Goal: Task Accomplishment & Management: Manage account settings

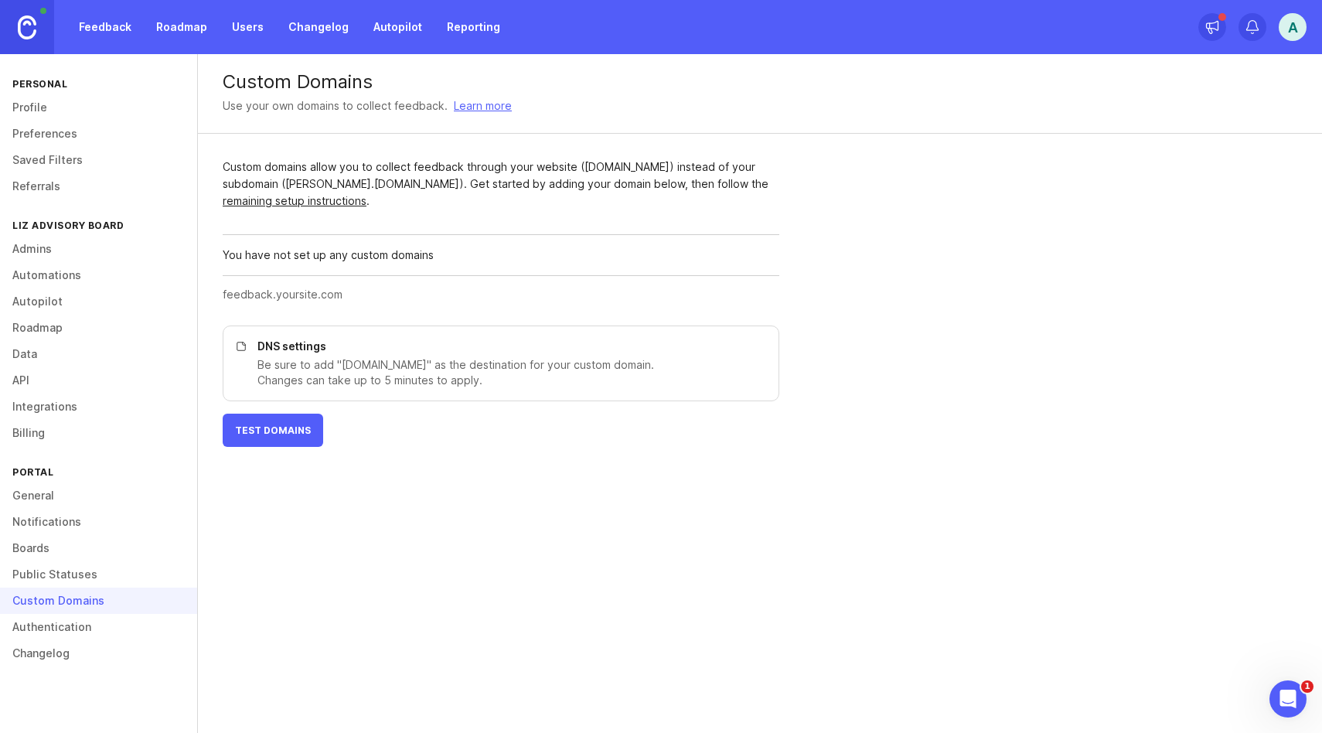
click at [163, 25] on link "Roadmap" at bounding box center [182, 27] width 70 height 28
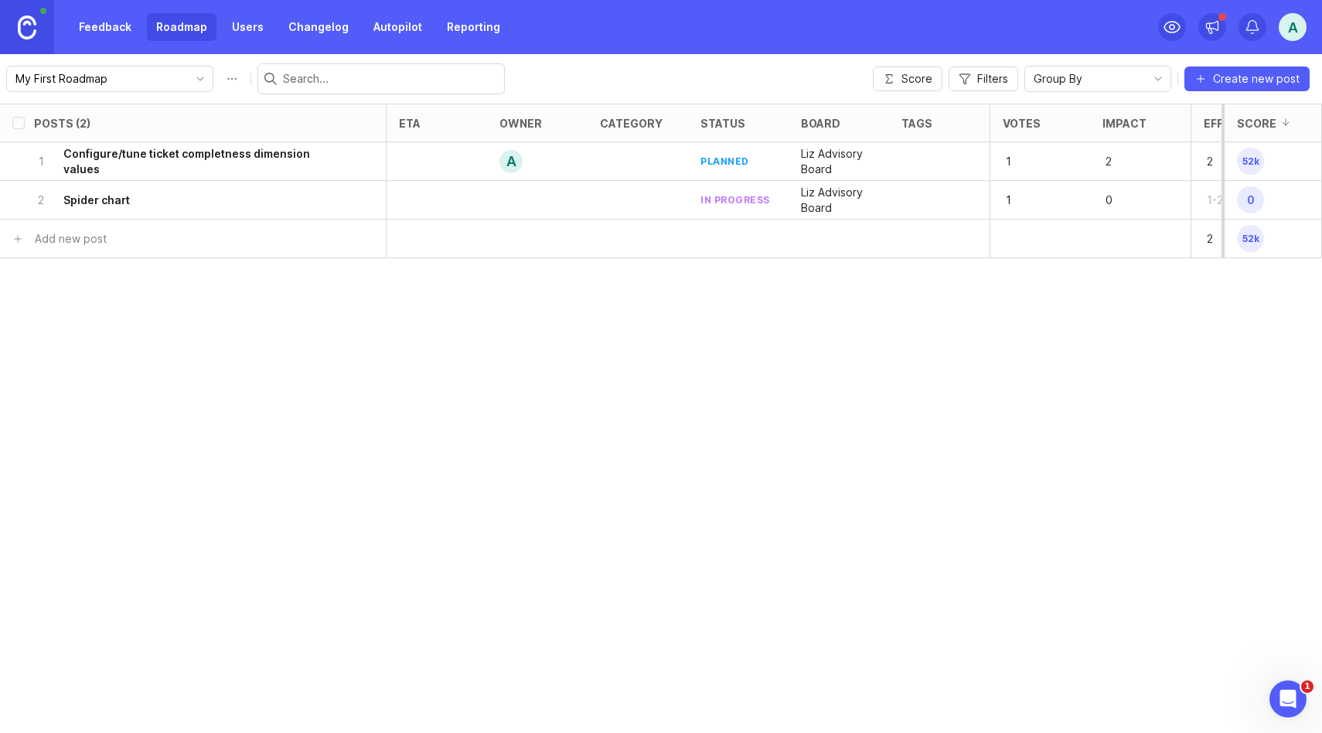
click at [188, 73] on icon "toggle icon" at bounding box center [200, 79] width 25 height 12
click at [253, 25] on link "Users" at bounding box center [248, 27] width 50 height 28
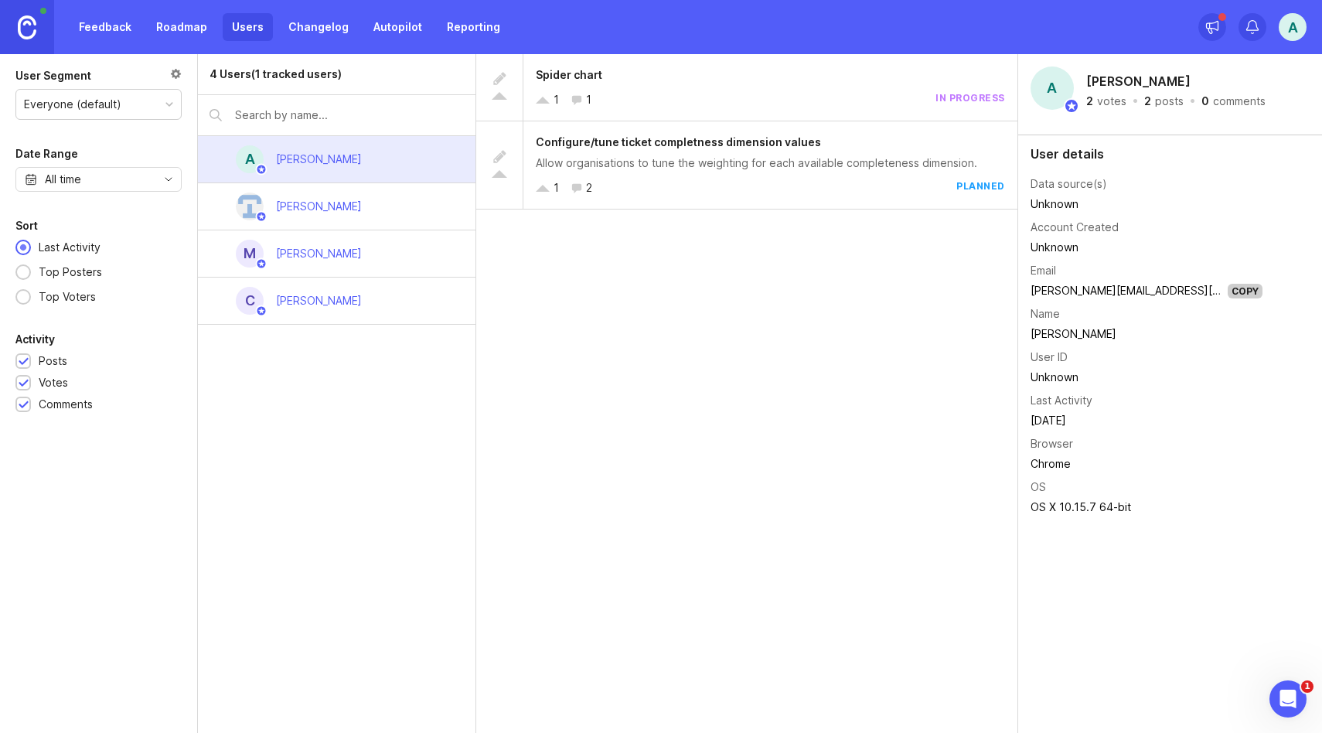
click at [301, 28] on link "Changelog" at bounding box center [318, 27] width 79 height 28
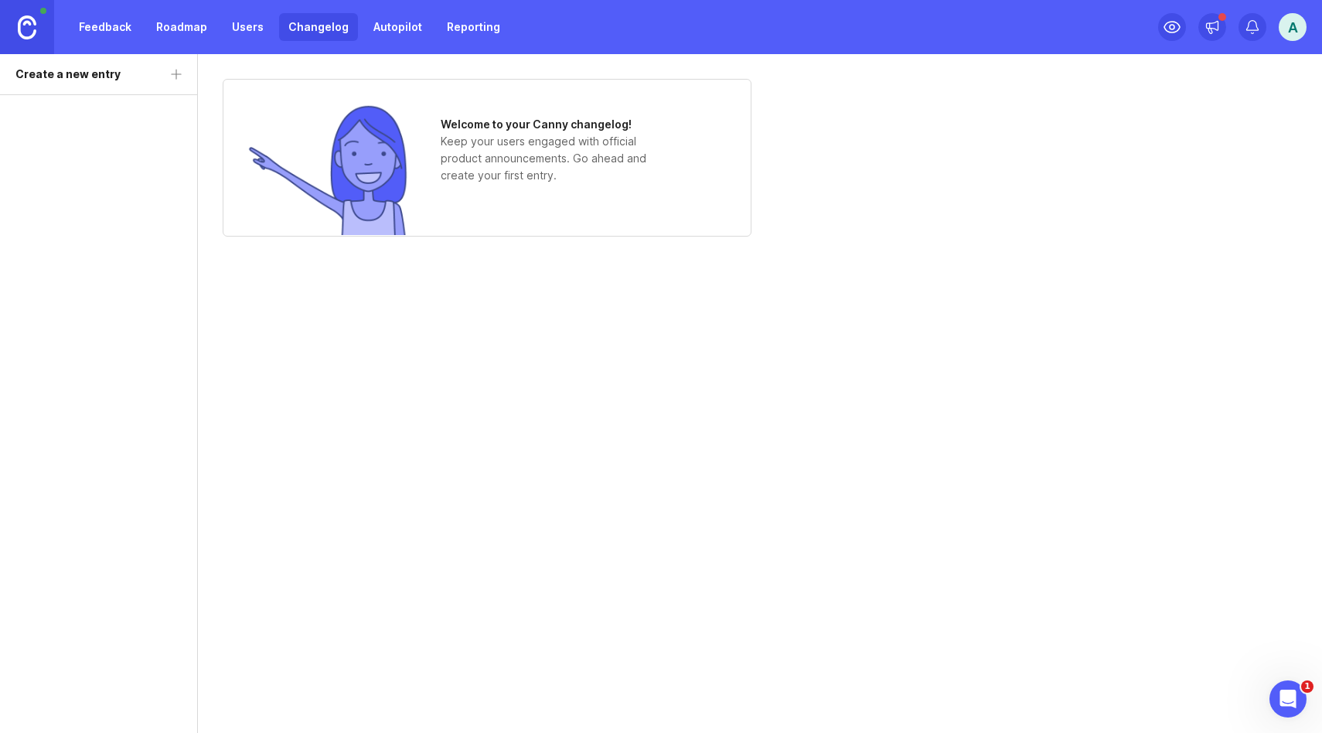
click at [375, 29] on link "Autopilot" at bounding box center [397, 27] width 67 height 28
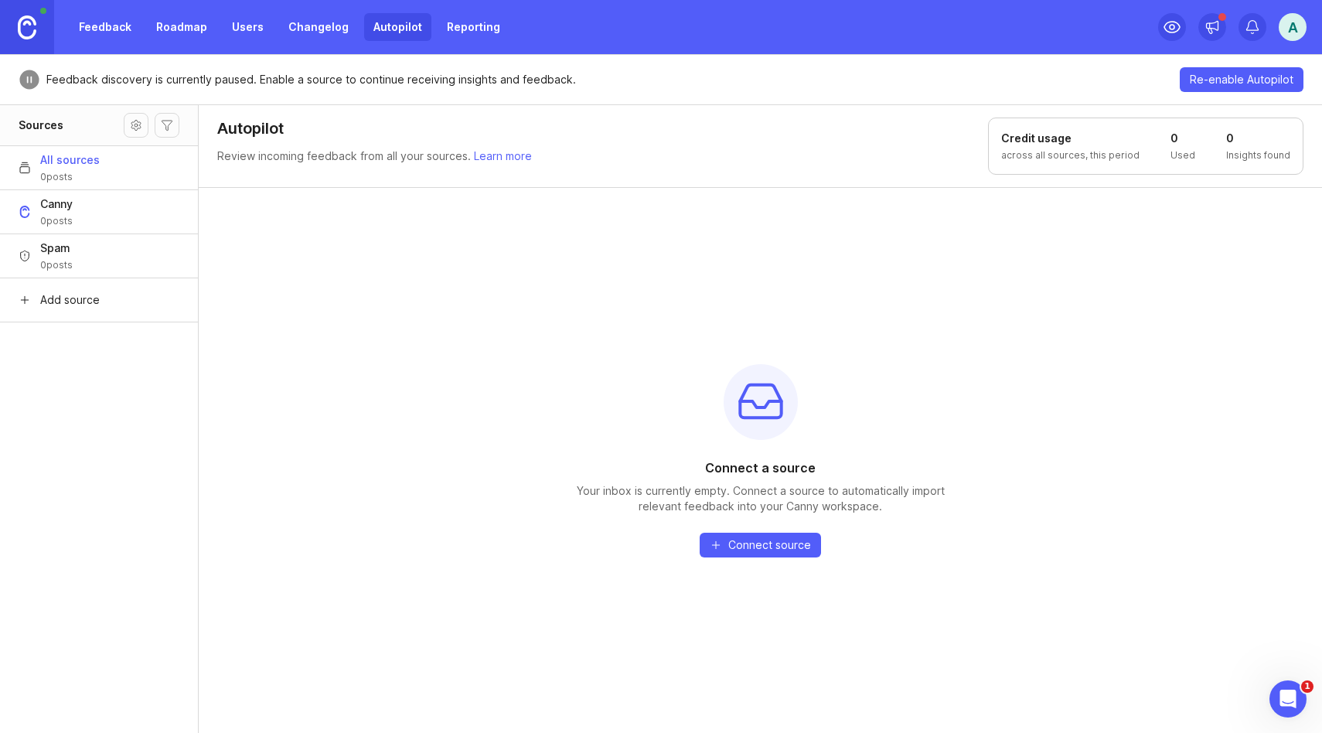
click at [438, 26] on link "Reporting" at bounding box center [474, 27] width 72 height 28
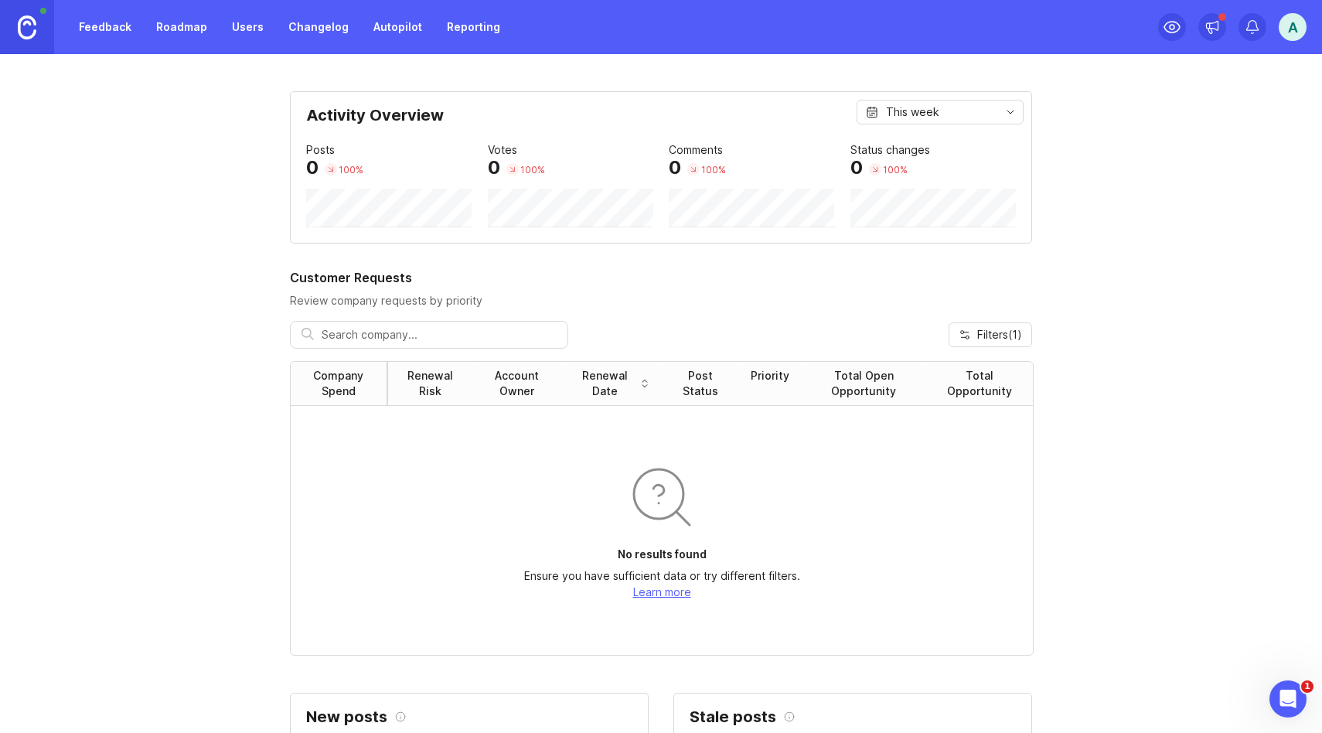
click at [451, 27] on link "Reporting" at bounding box center [474, 27] width 72 height 28
click at [239, 20] on link "Users" at bounding box center [248, 27] width 50 height 28
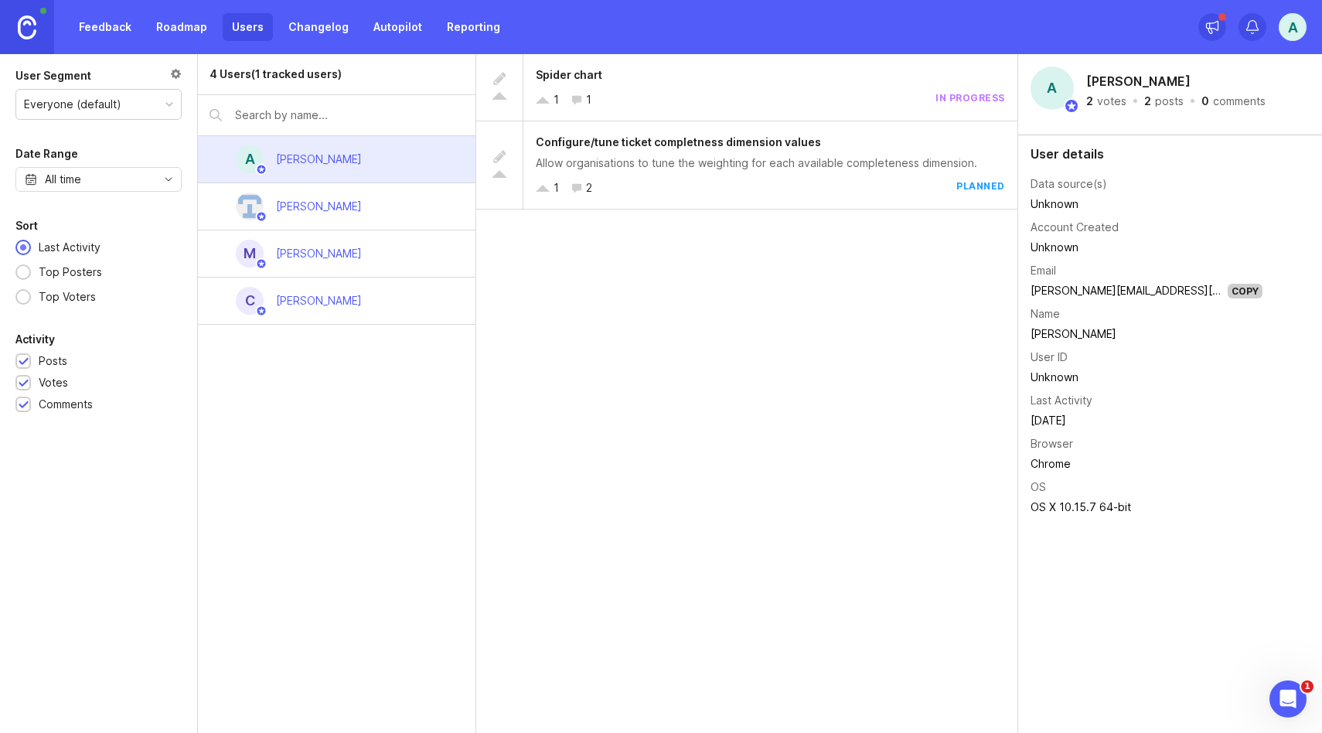
click at [185, 25] on link "Roadmap" at bounding box center [182, 27] width 70 height 28
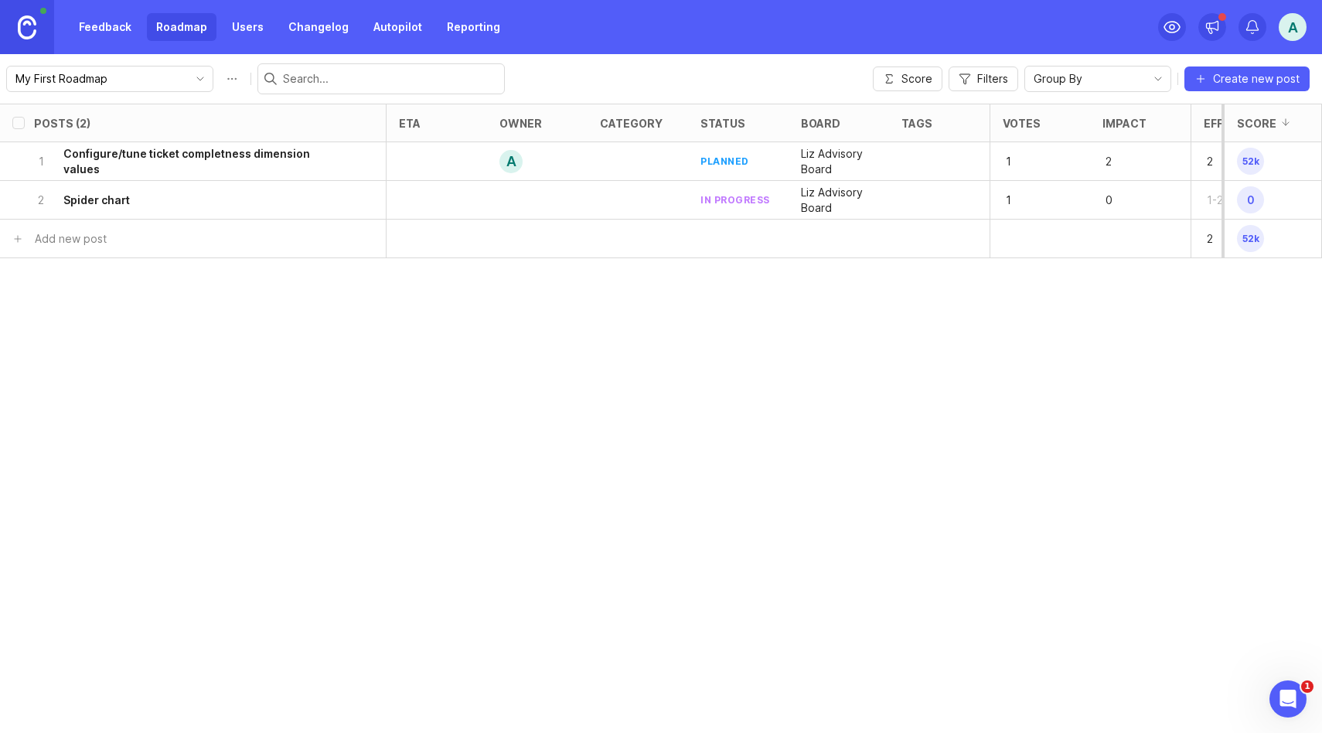
click at [110, 30] on link "Feedback" at bounding box center [105, 27] width 71 height 28
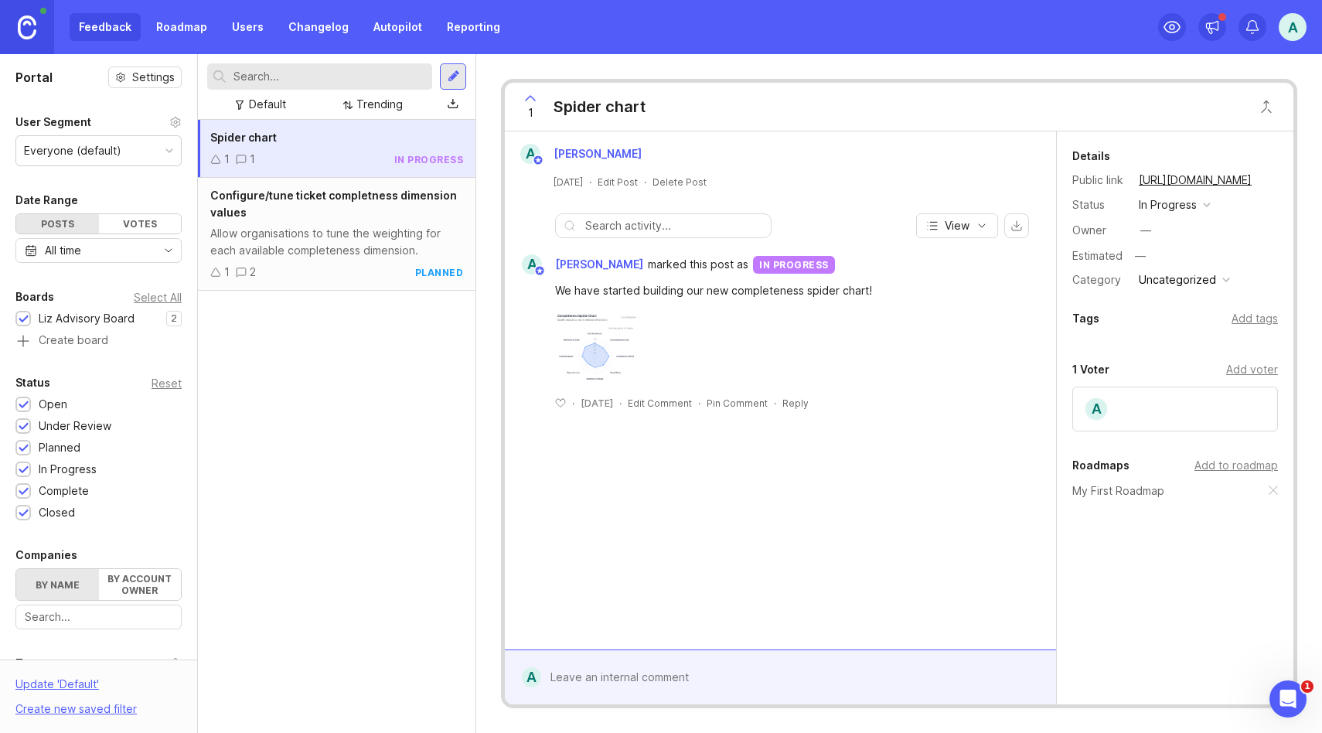
click at [141, 226] on div "Votes" at bounding box center [140, 223] width 83 height 19
click at [63, 221] on div "Posts" at bounding box center [57, 223] width 83 height 19
click at [189, 30] on link "Roadmap" at bounding box center [182, 27] width 70 height 28
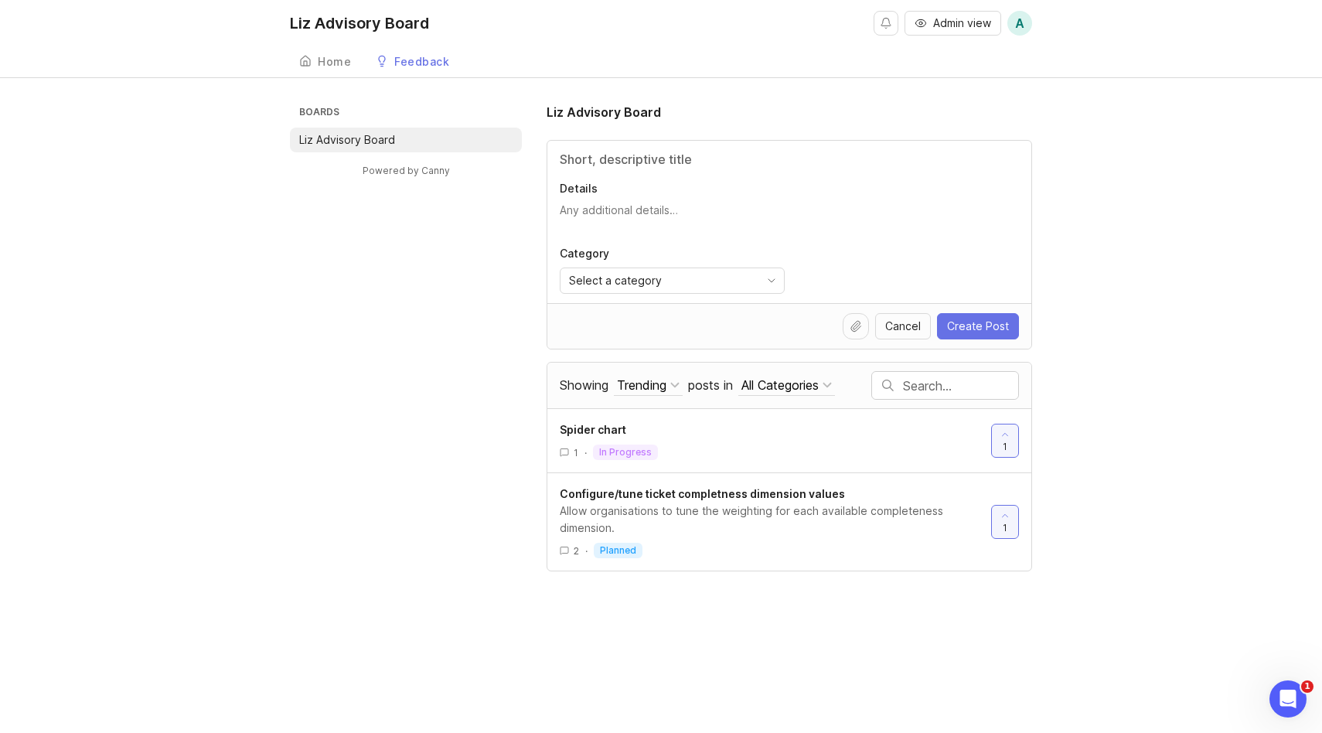
click at [344, 142] on p "Liz Advisory Board" at bounding box center [347, 139] width 96 height 15
click at [335, 56] on div "Home" at bounding box center [334, 61] width 33 height 11
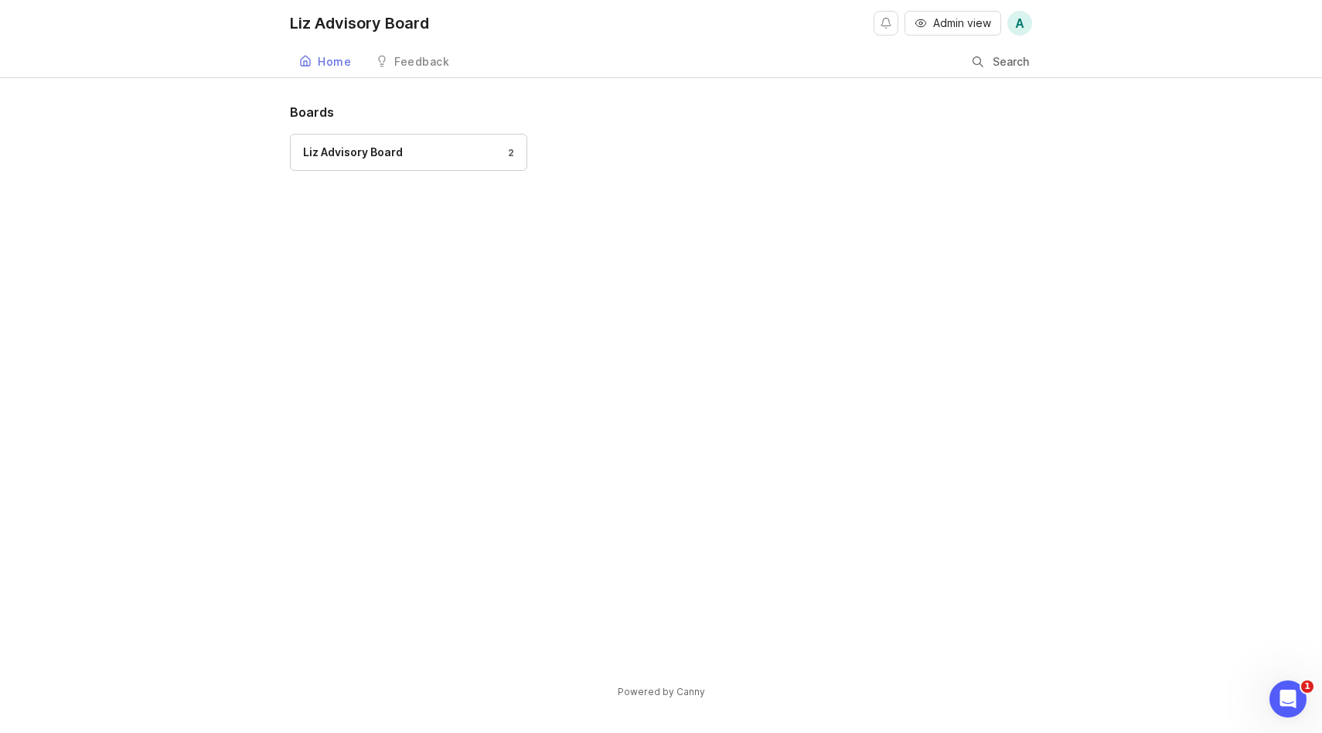
click at [401, 62] on div "Feedback" at bounding box center [421, 61] width 55 height 11
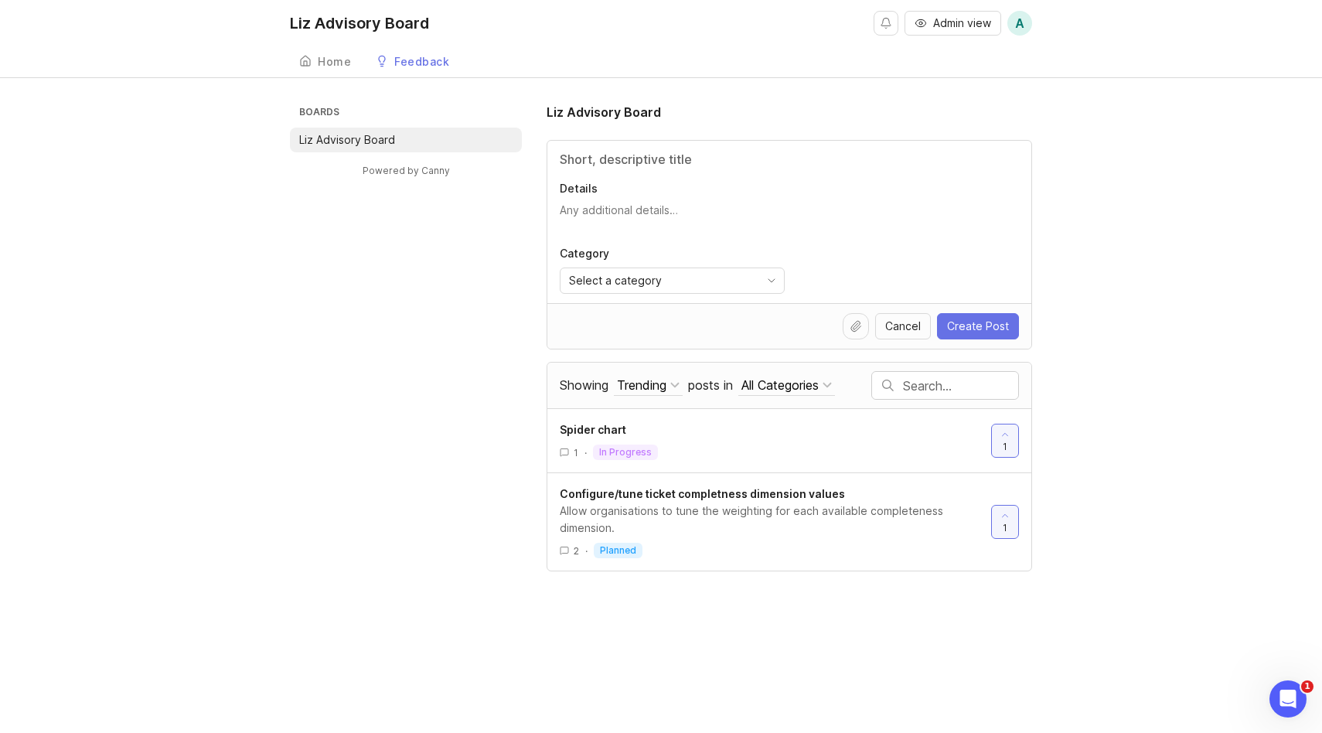
click at [331, 133] on p "Liz Advisory Board" at bounding box center [347, 139] width 96 height 15
click at [326, 60] on div "Home" at bounding box center [334, 61] width 33 height 11
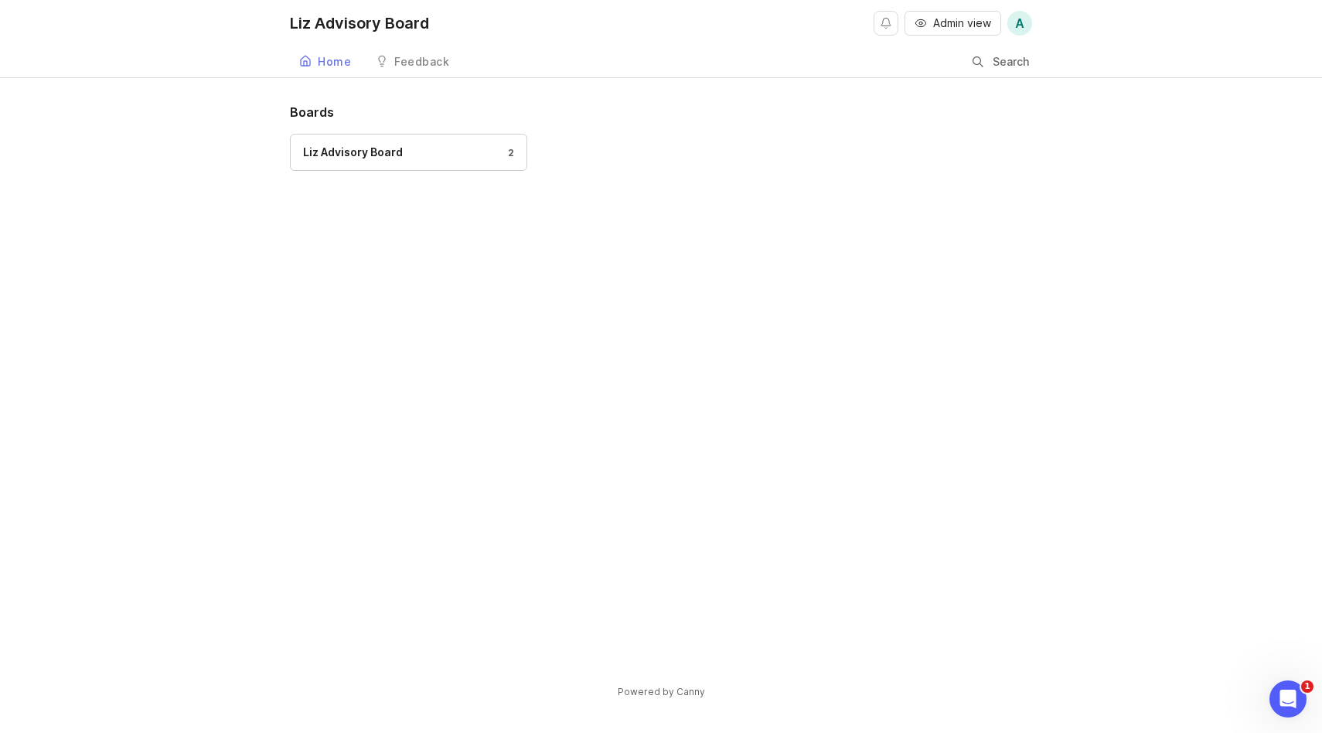
click at [431, 56] on div "Feedback" at bounding box center [421, 61] width 55 height 11
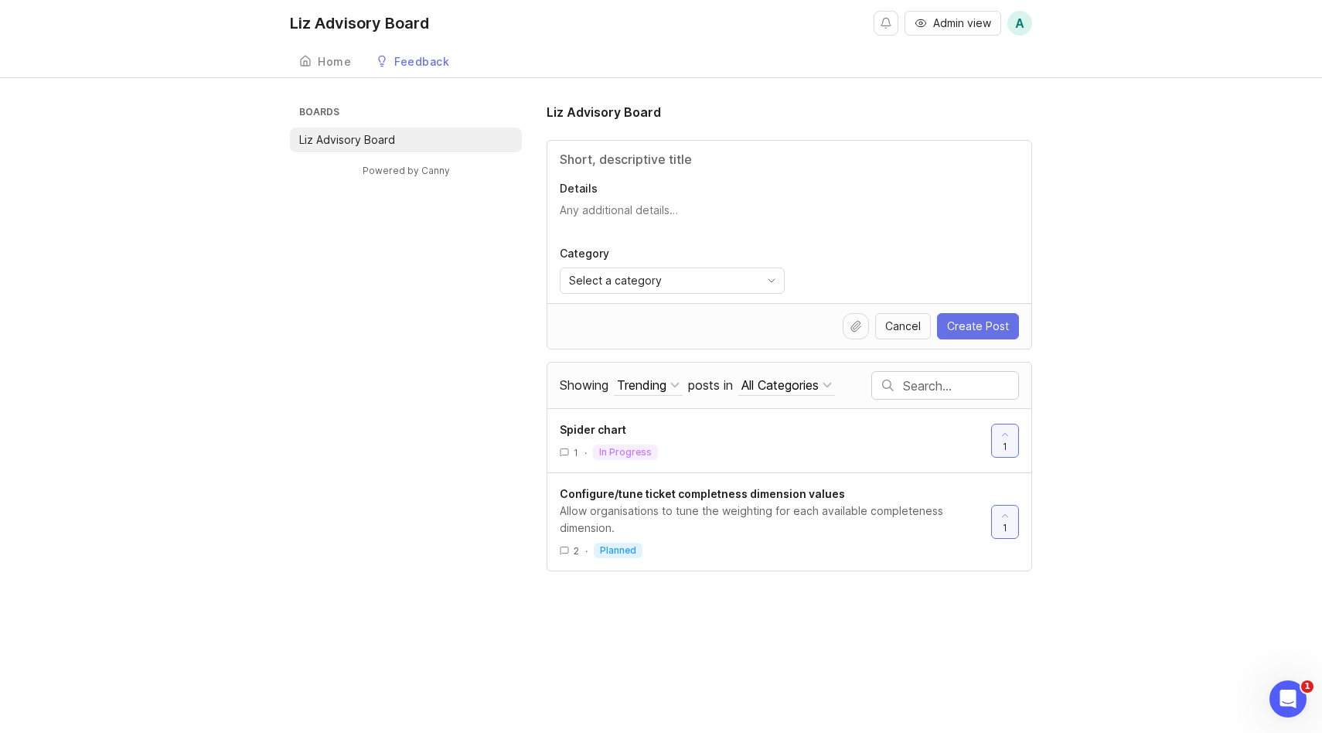
click at [331, 54] on link "Home" at bounding box center [325, 62] width 70 height 32
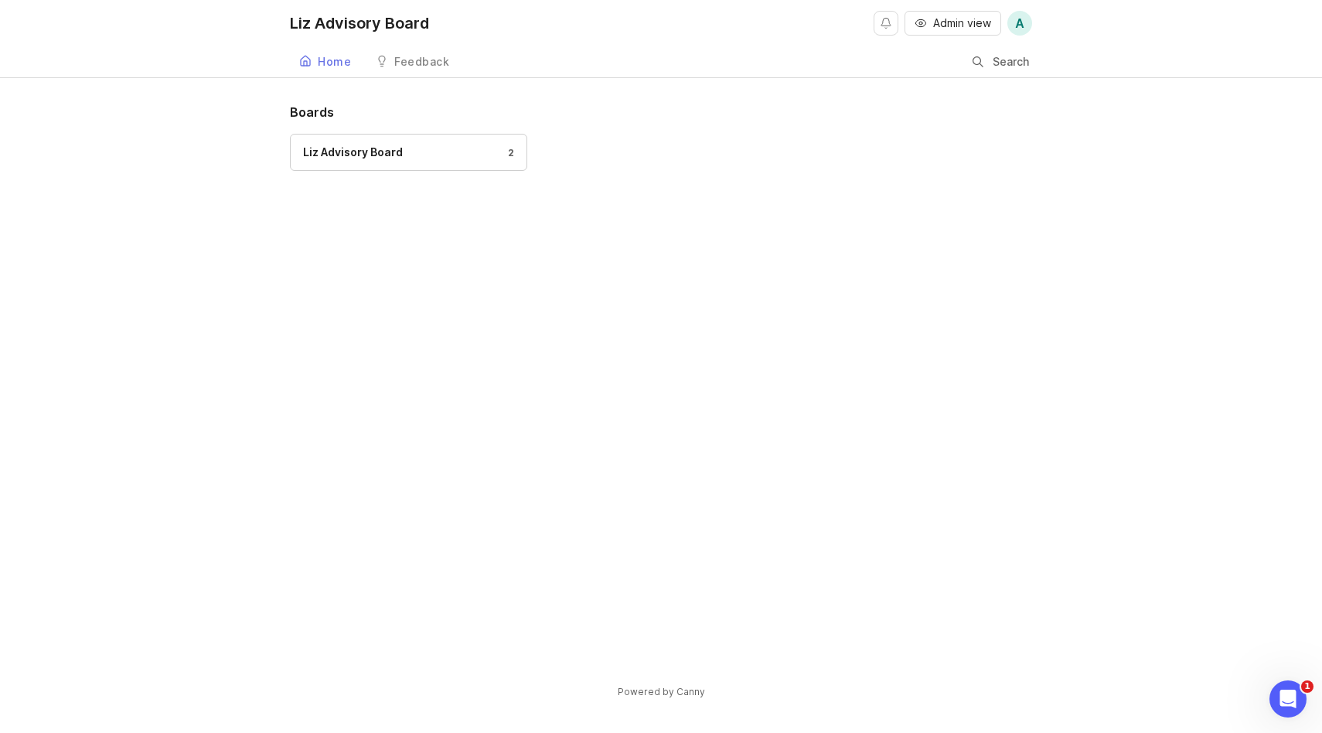
click at [409, 60] on div "Feedback" at bounding box center [421, 61] width 55 height 11
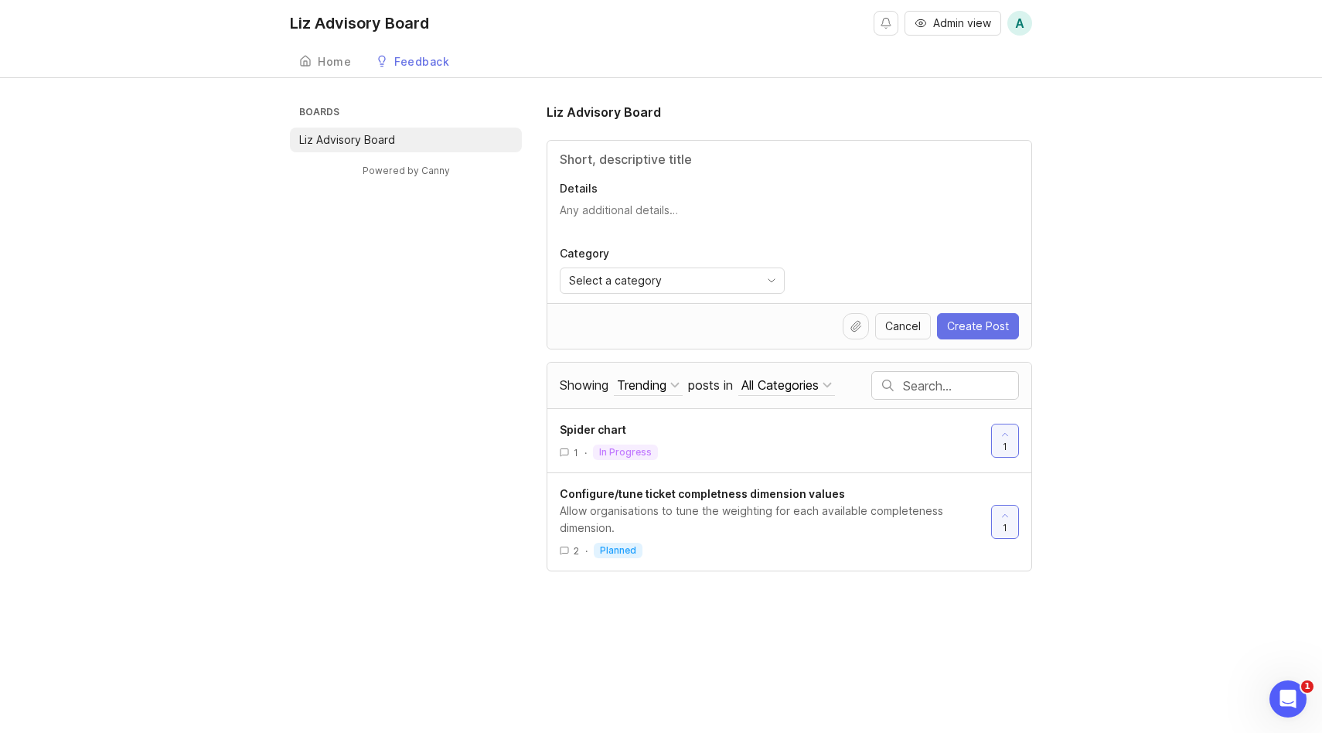
click at [403, 135] on li "Liz Advisory Board" at bounding box center [406, 140] width 232 height 25
click at [332, 57] on div "Home" at bounding box center [334, 61] width 33 height 11
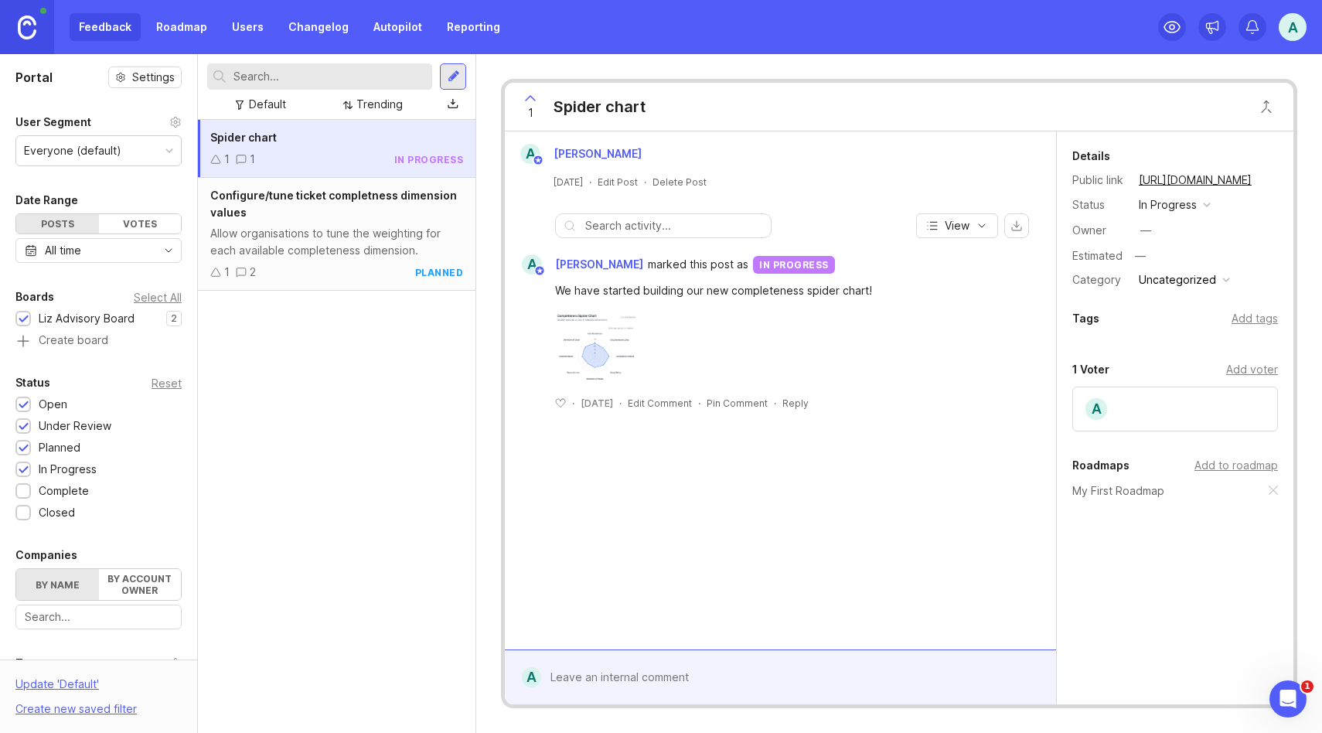
click at [197, 30] on link "Roadmap" at bounding box center [182, 27] width 70 height 28
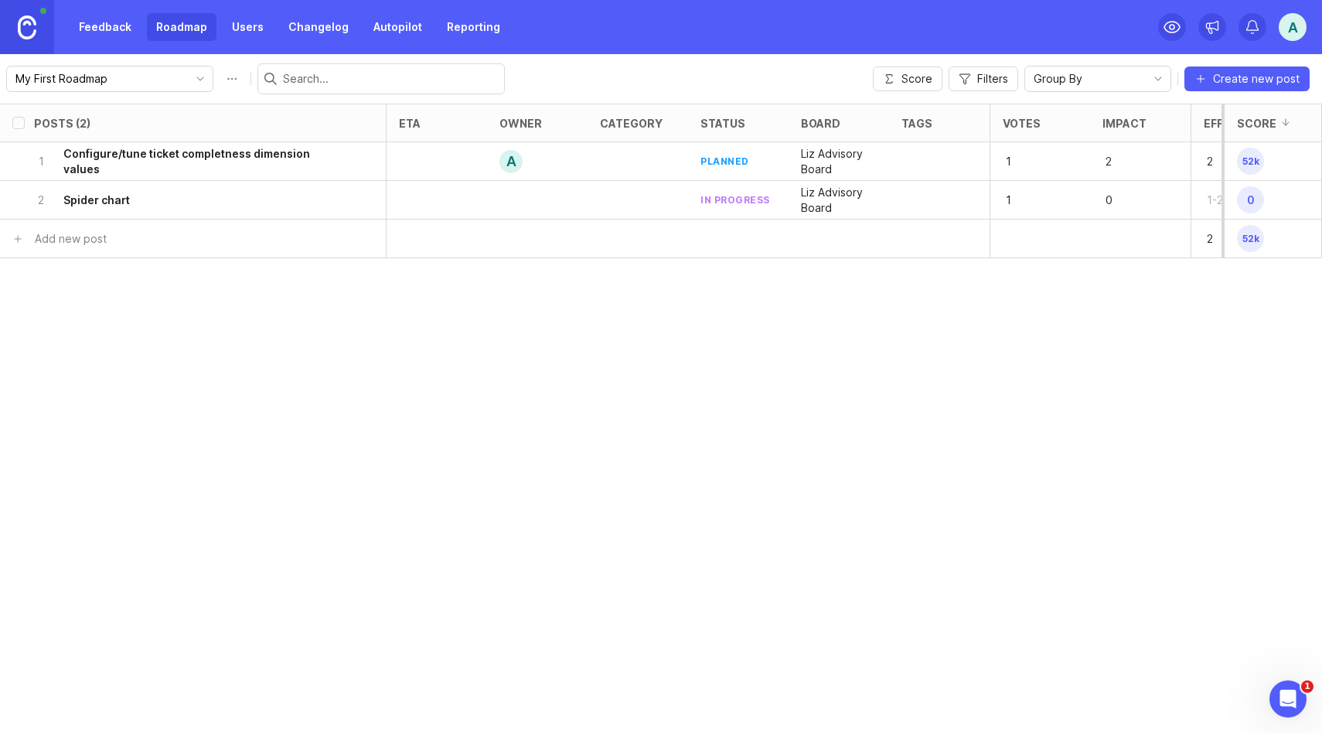
scroll to position [0, 70]
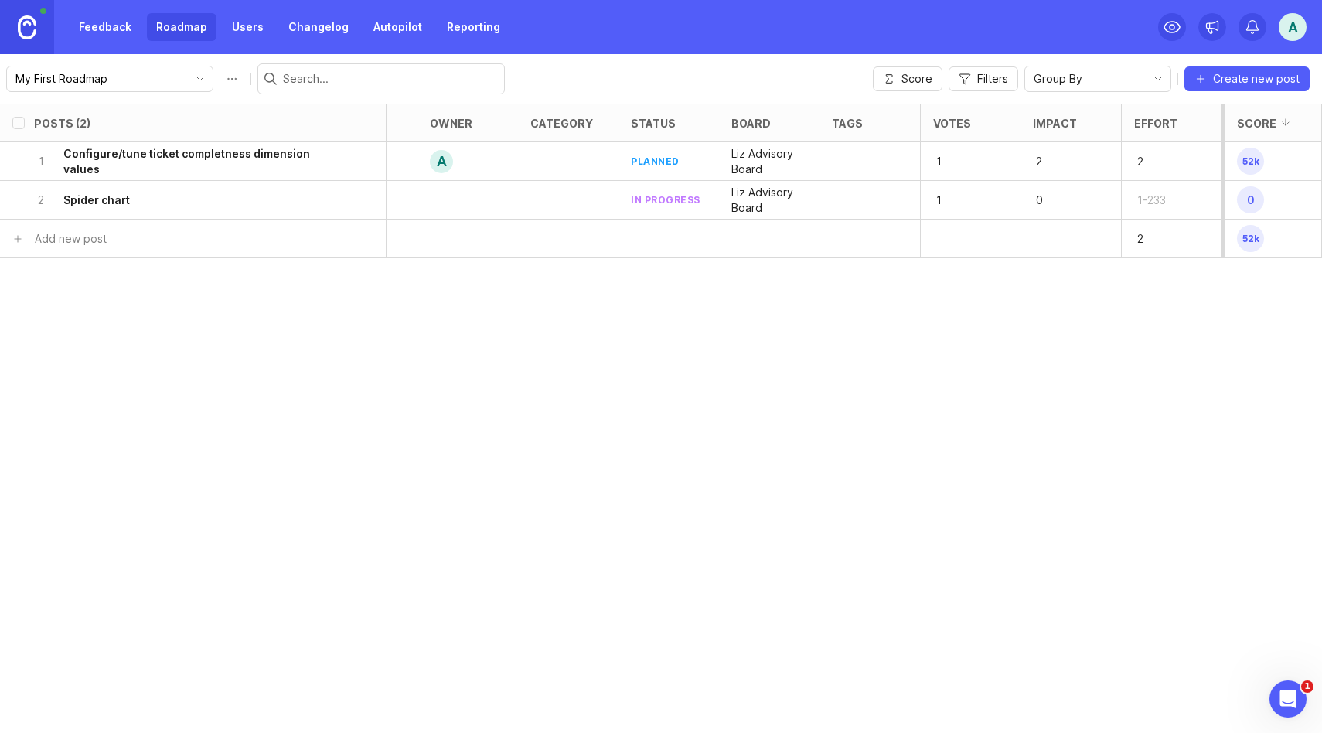
click at [251, 33] on link "Users" at bounding box center [248, 27] width 50 height 28
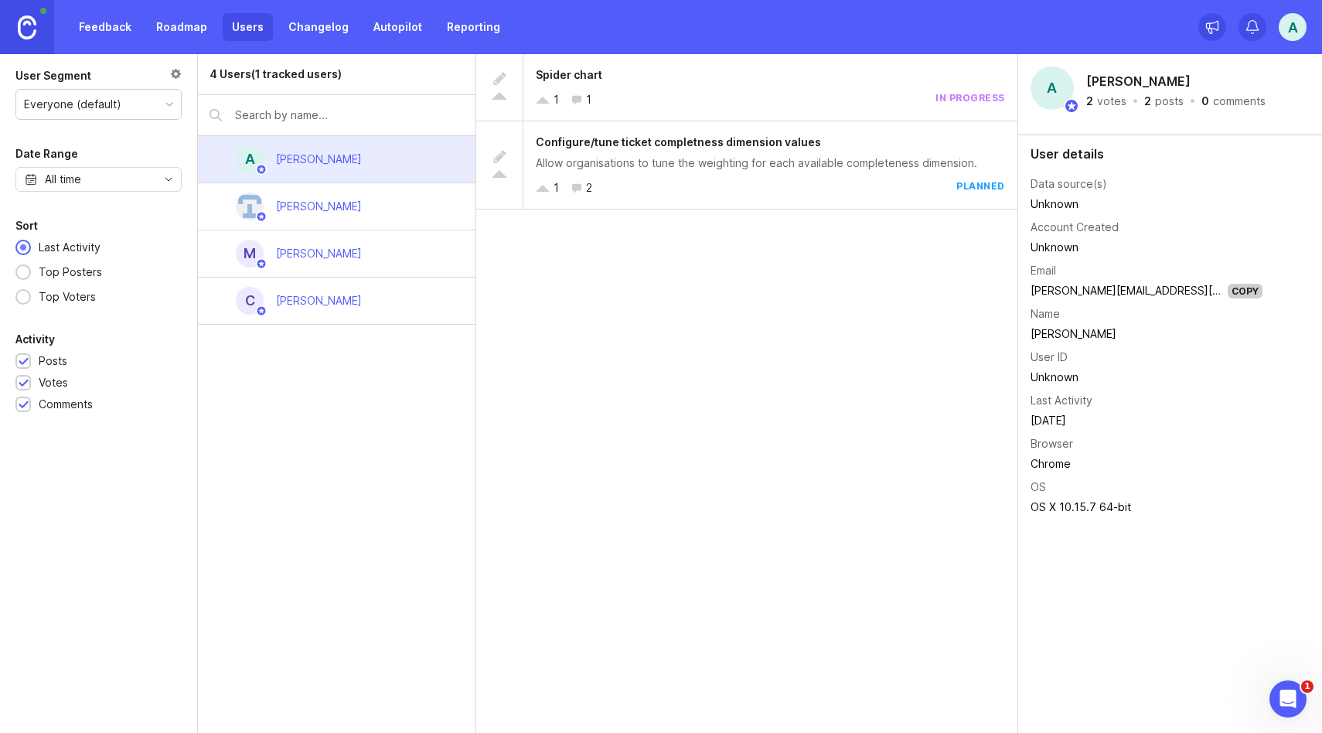
click at [309, 32] on link "Changelog" at bounding box center [318, 27] width 79 height 28
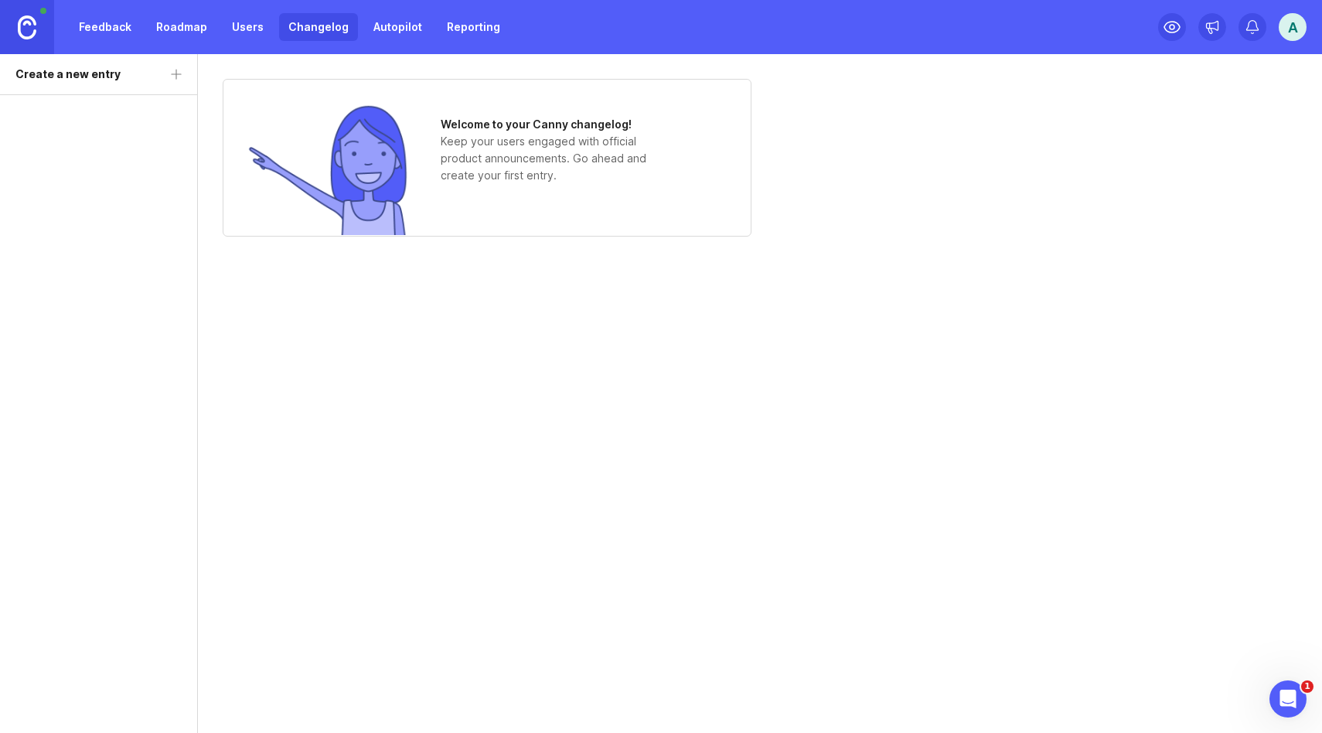
click at [384, 29] on link "Autopilot" at bounding box center [397, 27] width 67 height 28
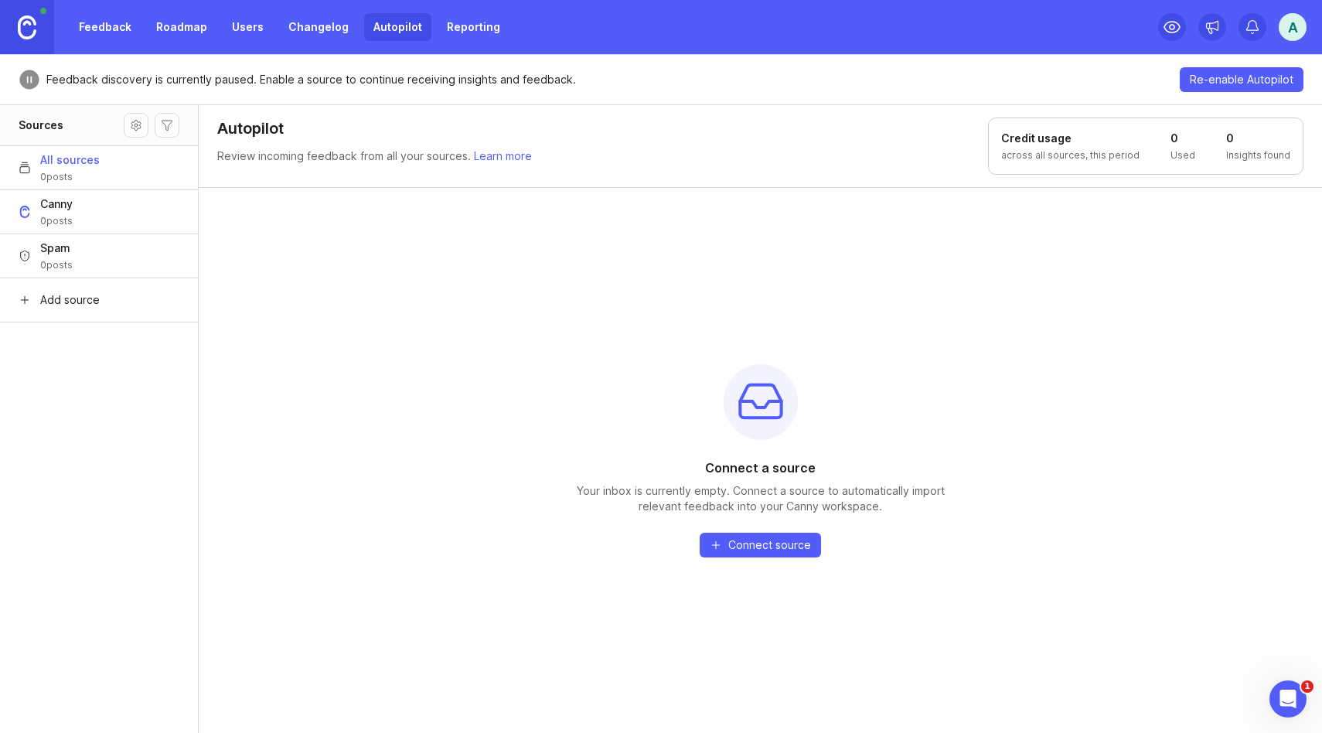
click at [448, 30] on link "Reporting" at bounding box center [474, 27] width 72 height 28
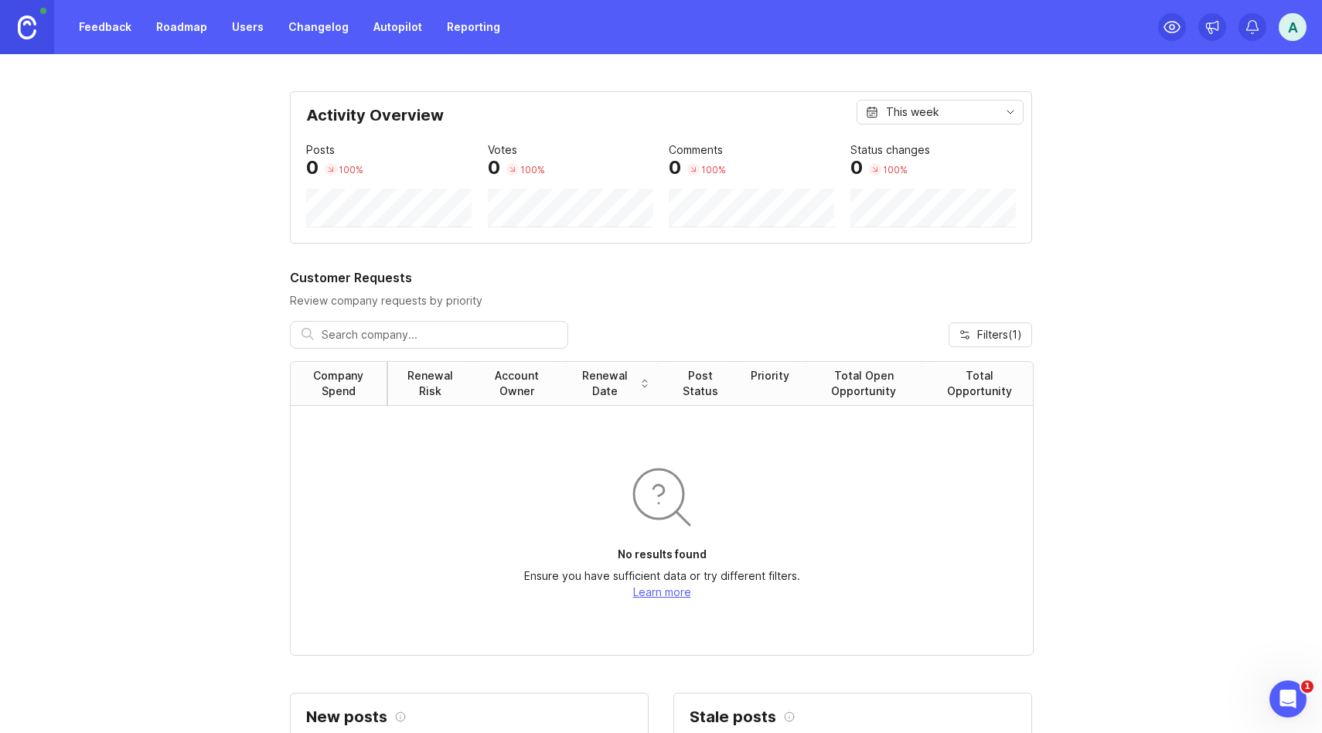
click at [93, 22] on link "Feedback" at bounding box center [105, 27] width 71 height 28
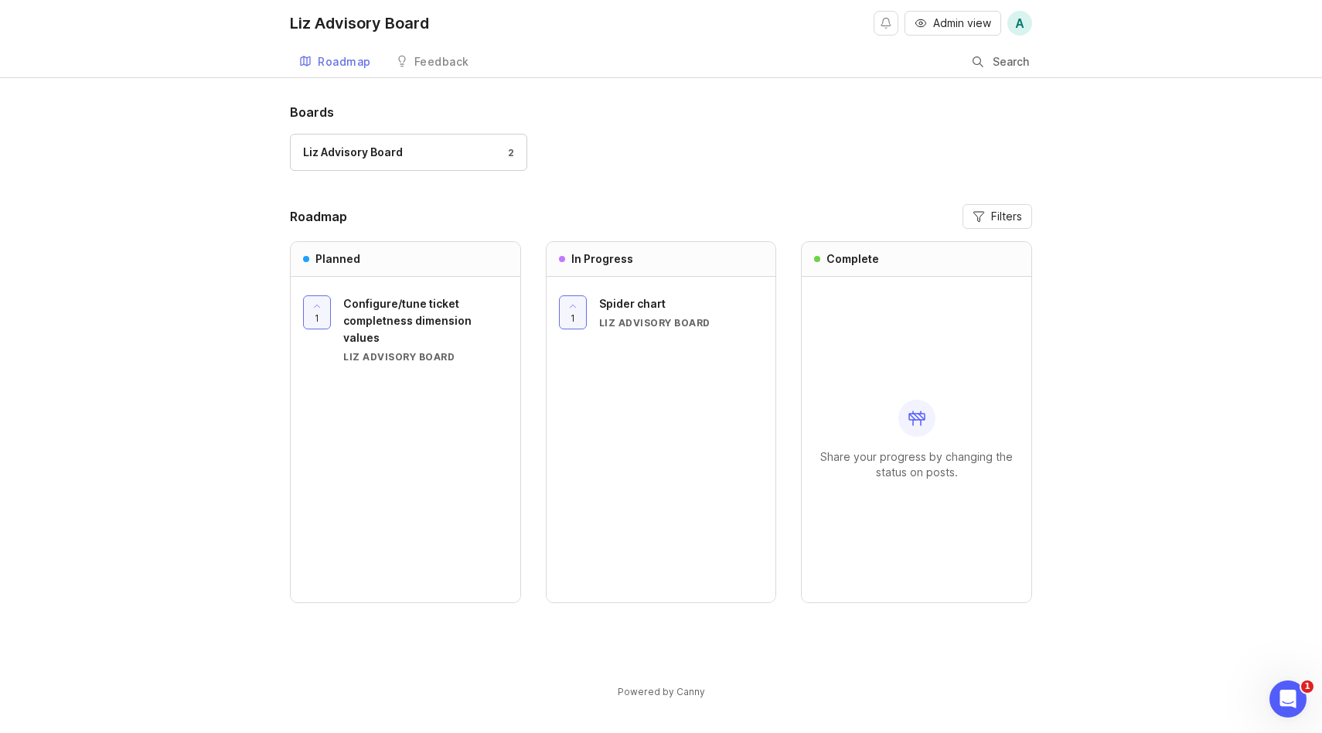
click at [624, 299] on span "Spider chart" at bounding box center [632, 303] width 66 height 13
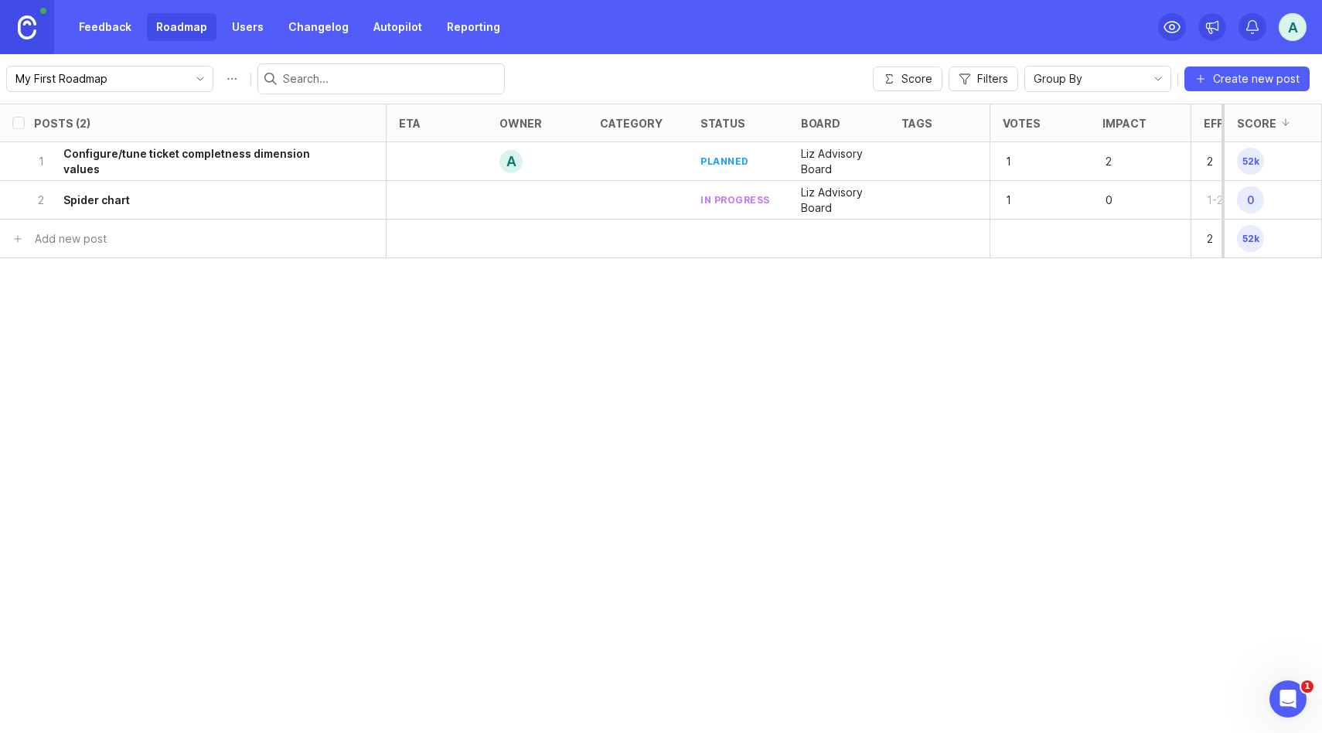
click at [220, 73] on button "Roadmap options" at bounding box center [232, 78] width 25 height 25
click at [107, 76] on input "My First Roadmap" at bounding box center [111, 79] width 198 height 21
type input "Liz Roadmap"
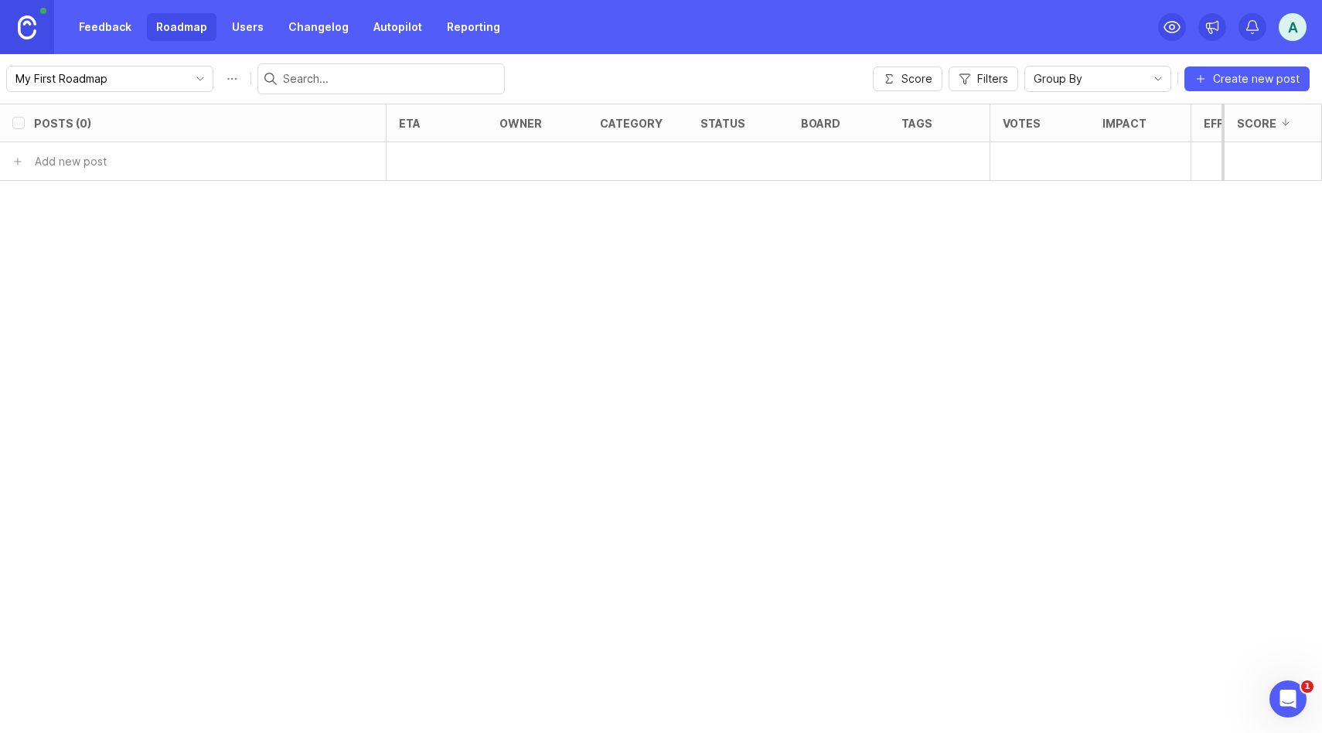
checkbox input "false"
type input "Liz Roadmap"
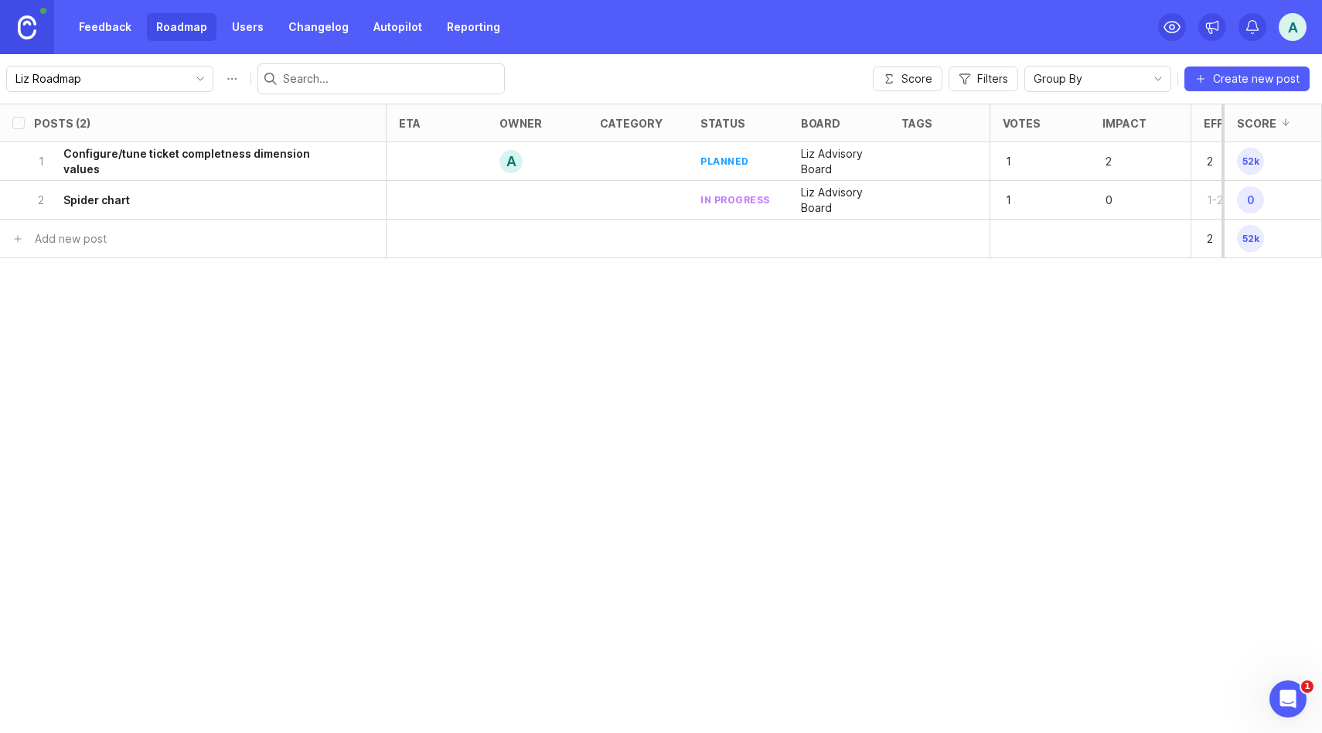
click at [102, 196] on h6 "Spider chart" at bounding box center [96, 200] width 66 height 15
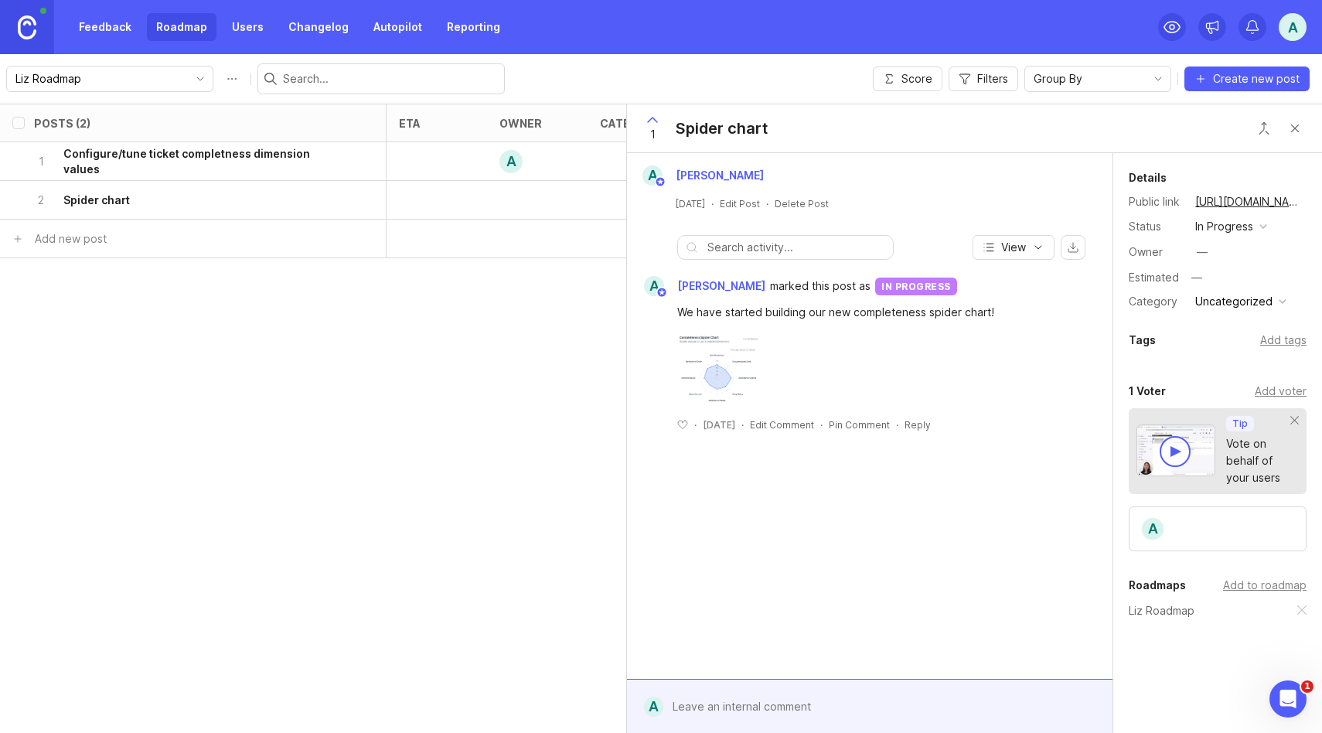
click at [1195, 252] on div "—" at bounding box center [1202, 252] width 20 height 20
click at [1279, 303] on div "button" at bounding box center [1283, 303] width 8 height 8
click at [1260, 326] on li "Product feedback" at bounding box center [1240, 330] width 98 height 29
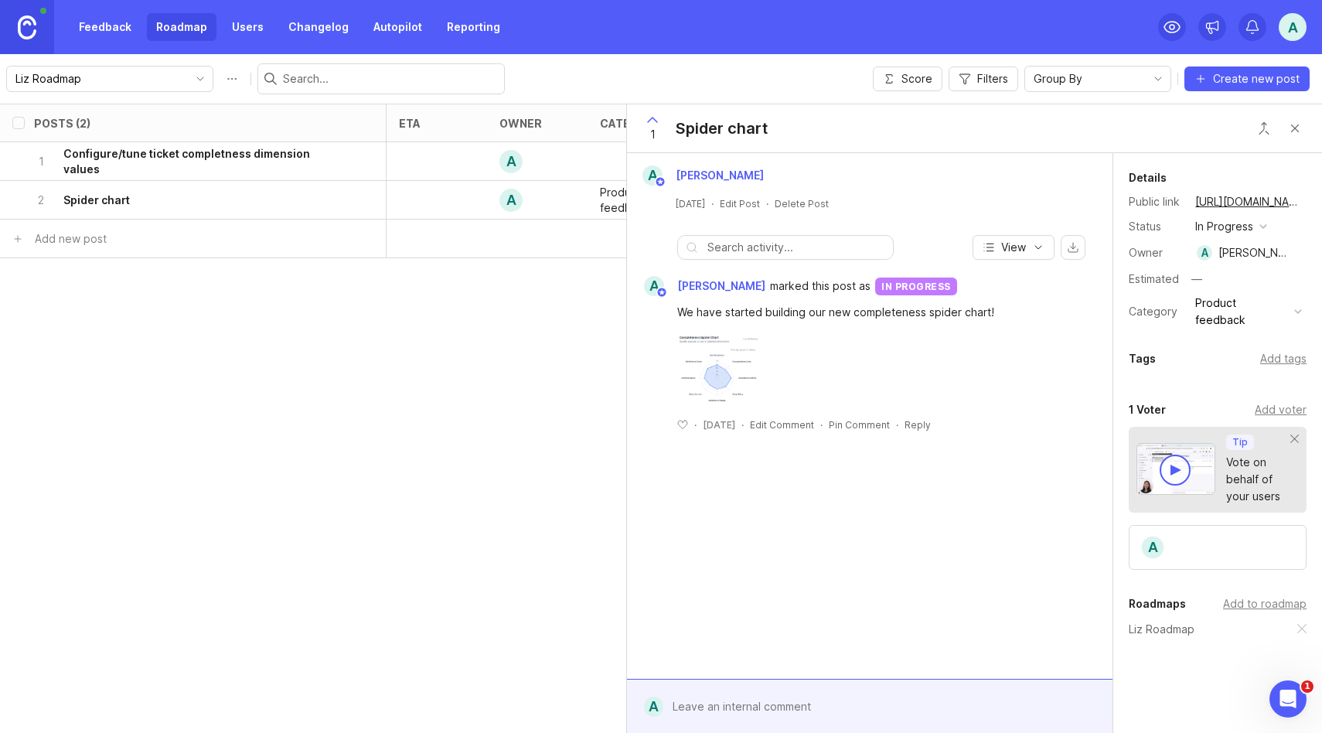
click at [595, 169] on div at bounding box center [638, 161] width 101 height 39
click at [578, 155] on div "A" at bounding box center [537, 161] width 101 height 39
click at [1300, 131] on button "Close button" at bounding box center [1295, 128] width 31 height 31
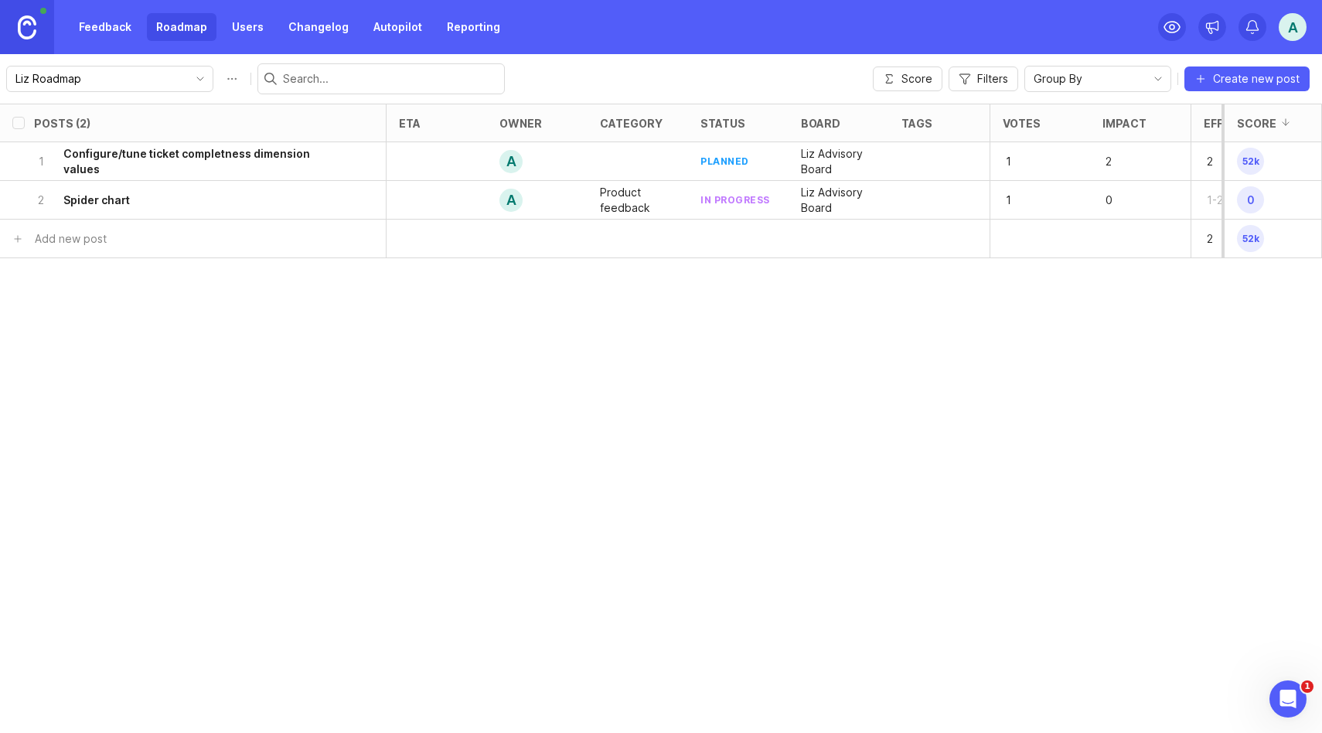
click at [643, 152] on div at bounding box center [638, 161] width 101 height 39
click at [233, 161] on h6 "Configure/tune ticket completness dimension values" at bounding box center [202, 161] width 279 height 31
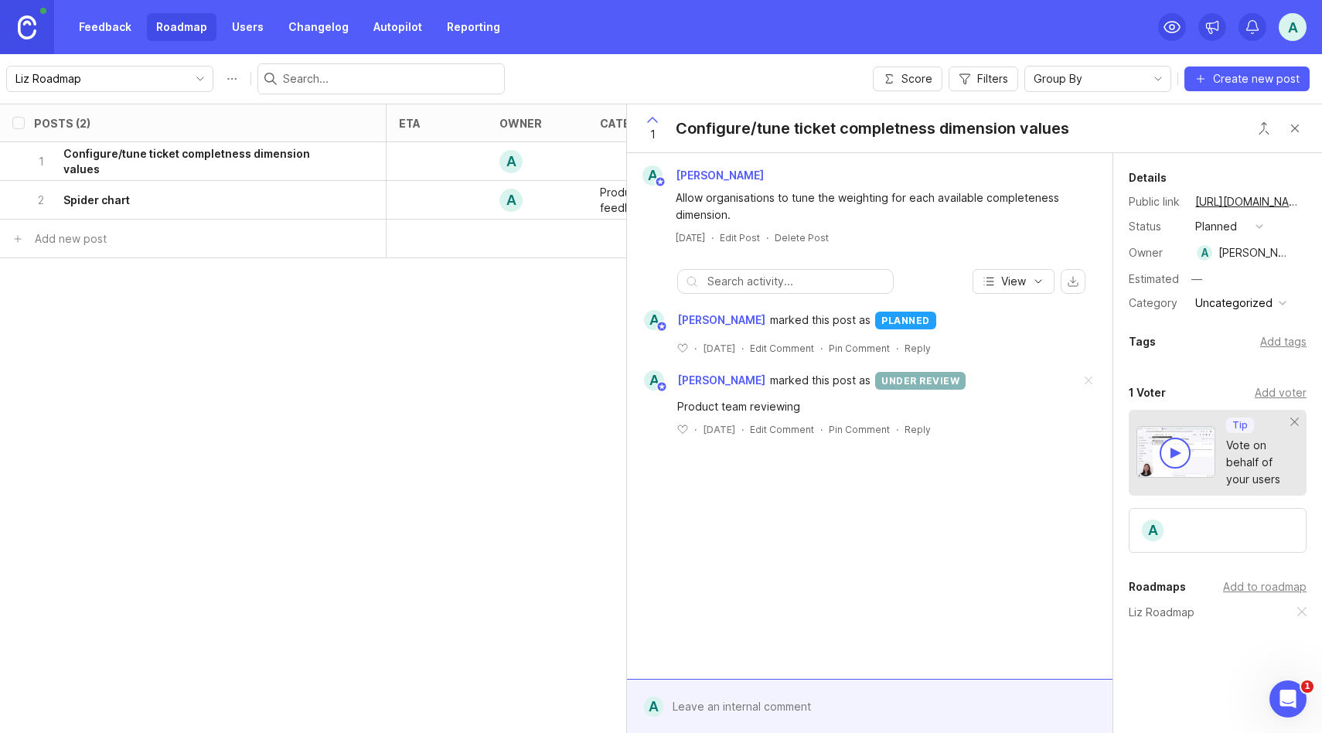
click at [1279, 302] on div "button" at bounding box center [1283, 303] width 8 height 8
click at [1171, 317] on div "Details Public link https://liz.canny.io/liz-advisory-board/p/configure-tune-ti…" at bounding box center [1217, 460] width 209 height 615
click at [1158, 303] on div "Category" at bounding box center [1156, 303] width 54 height 17
